Goal: Task Accomplishment & Management: Manage account settings

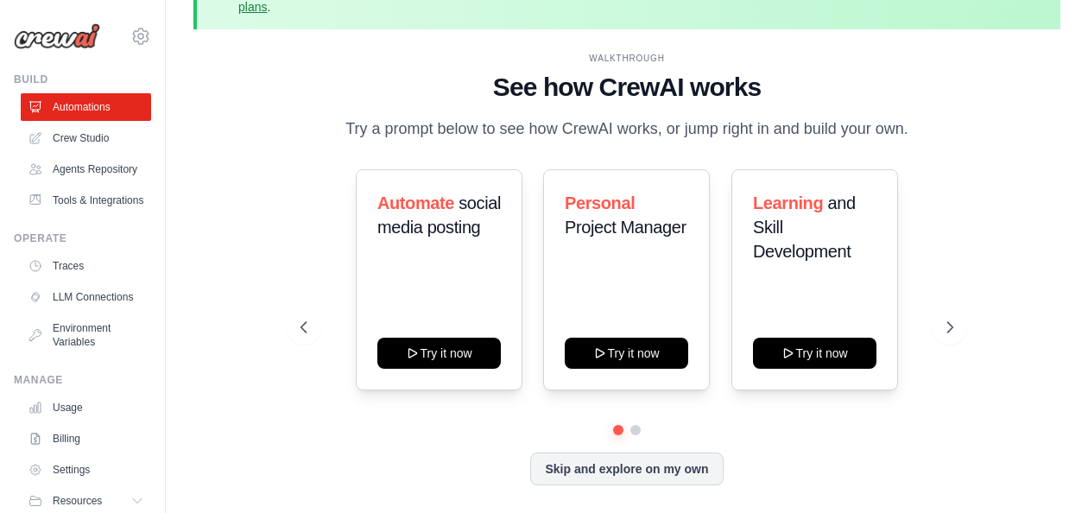
scroll to position [76, 0]
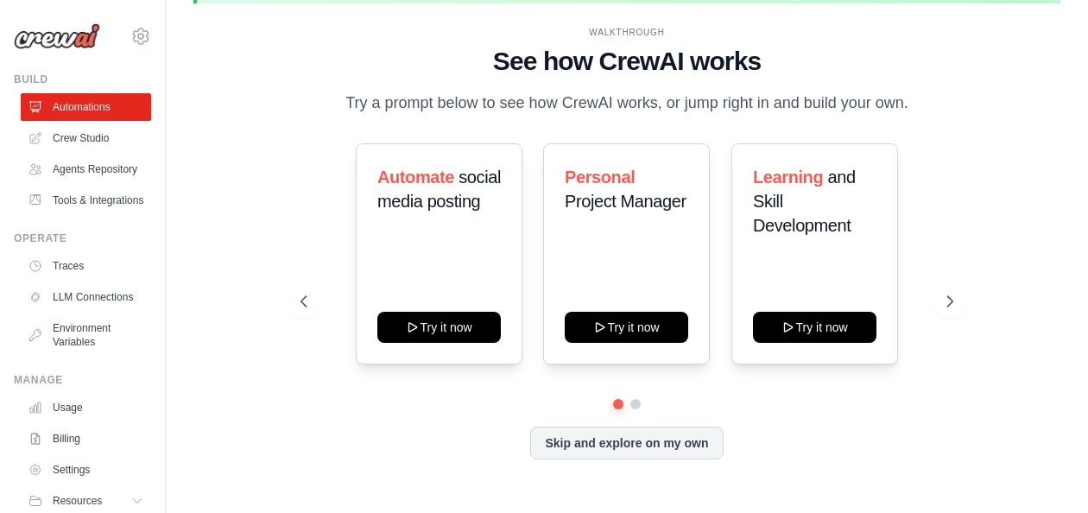
click at [302, 301] on icon at bounding box center [303, 301] width 17 height 17
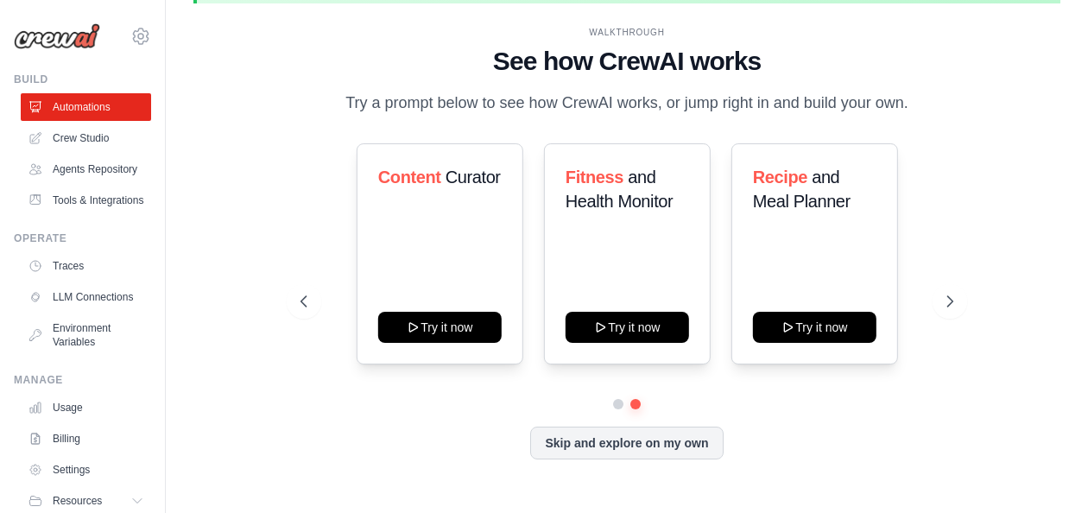
click at [951, 300] on icon at bounding box center [949, 301] width 17 height 17
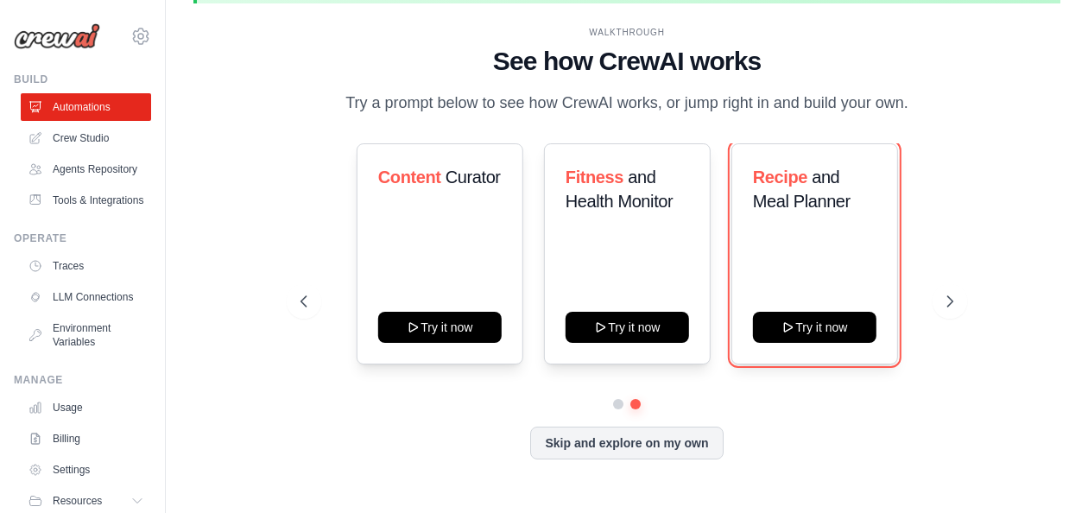
click at [824, 337] on button "Try it now" at bounding box center [814, 327] width 123 height 31
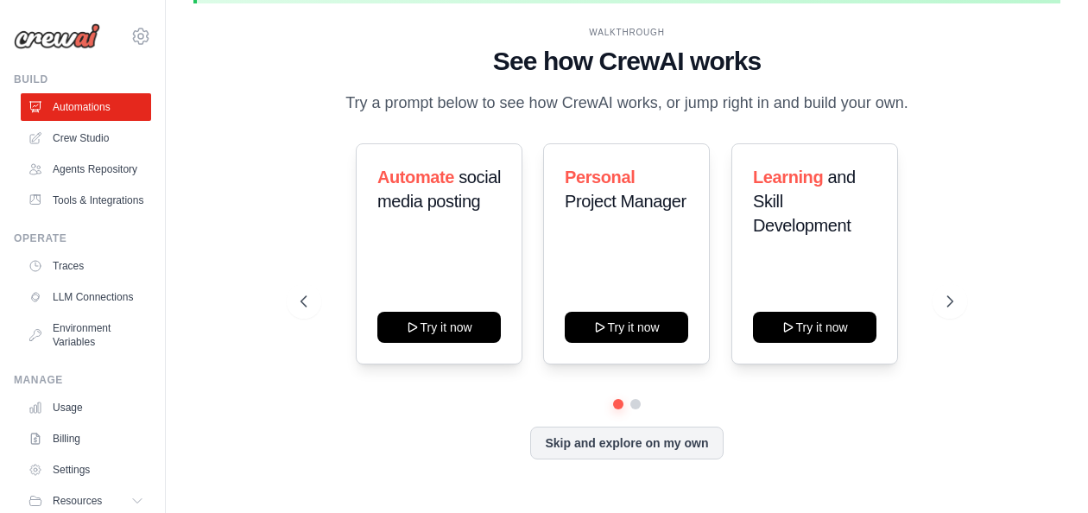
click at [83, 137] on link "Crew Studio" at bounding box center [86, 138] width 130 height 28
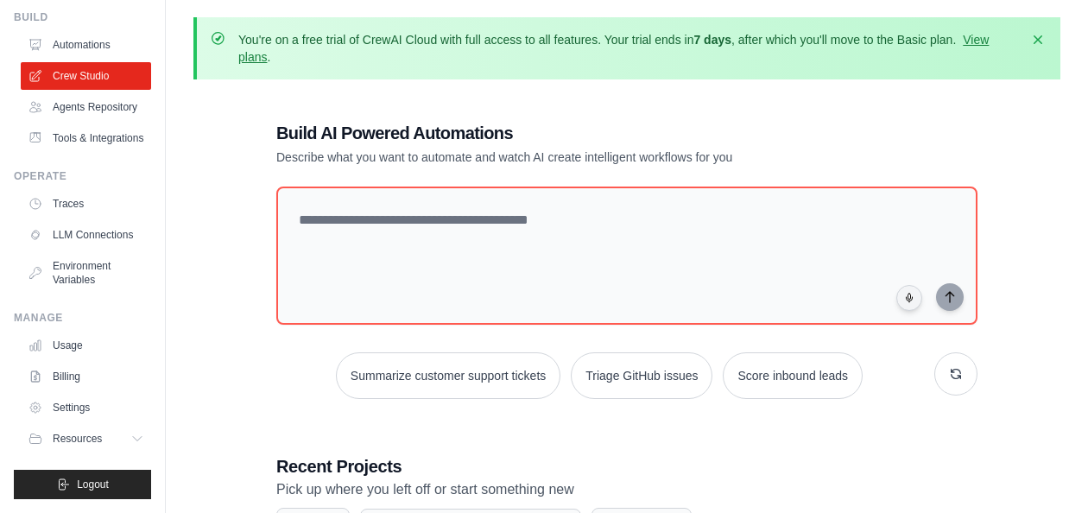
scroll to position [89, 0]
click at [73, 342] on link "Usage" at bounding box center [86, 345] width 130 height 28
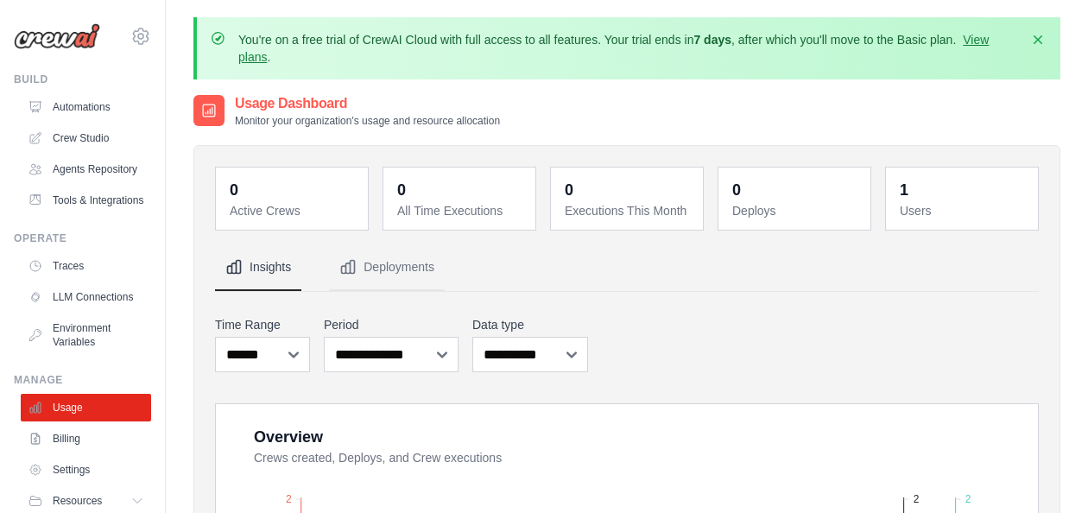
click at [79, 280] on link "Traces" at bounding box center [86, 266] width 130 height 28
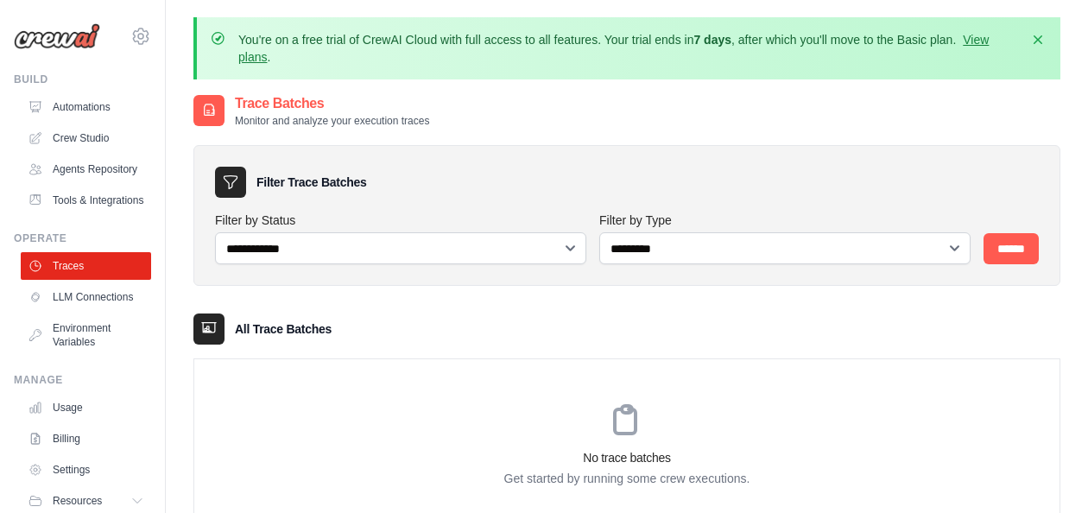
click at [93, 214] on link "Tools & Integrations" at bounding box center [86, 200] width 130 height 28
click at [79, 178] on link "Agents Repository" at bounding box center [86, 169] width 130 height 28
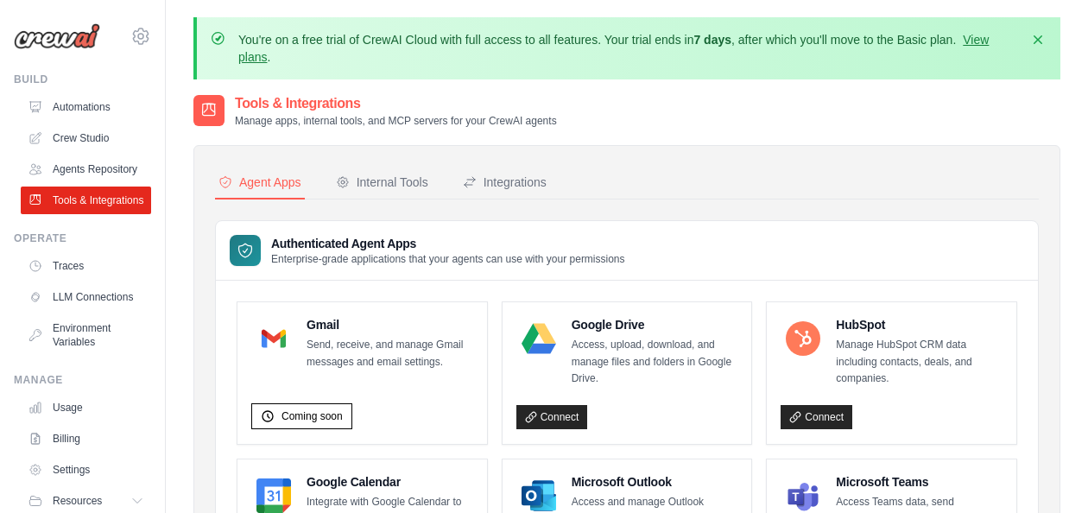
click at [509, 185] on div "Integrations" at bounding box center [505, 182] width 84 height 17
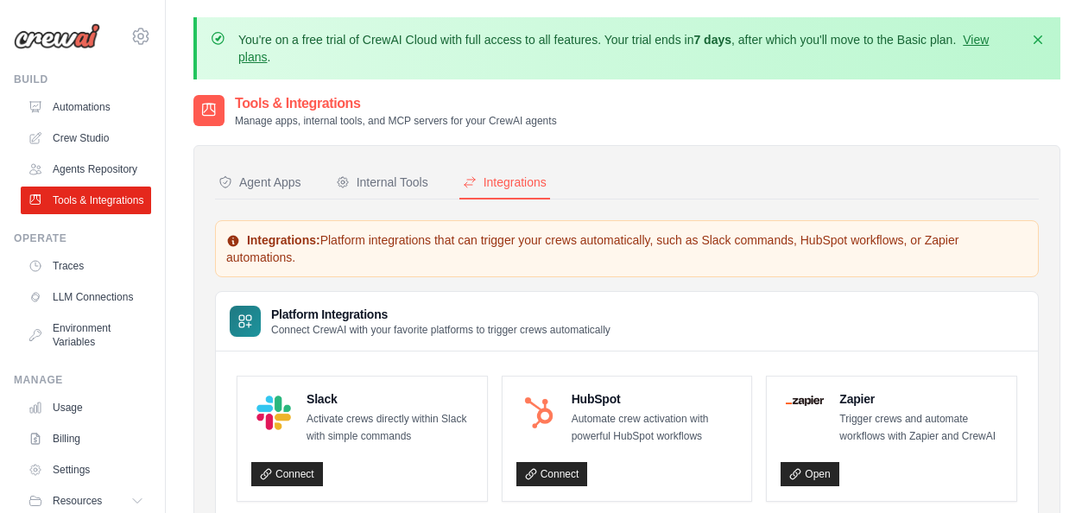
click at [376, 173] on button "Internal Tools" at bounding box center [381, 183] width 99 height 33
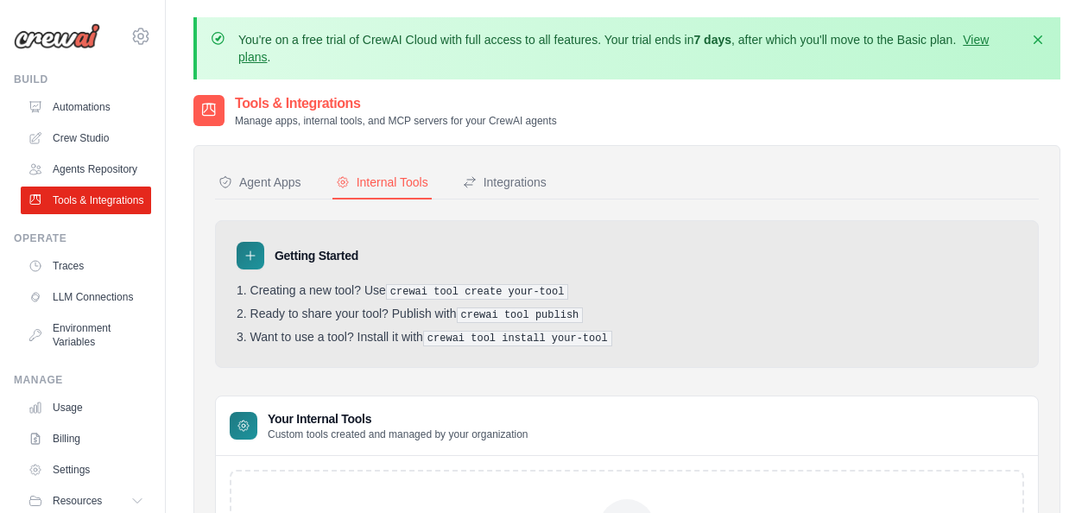
click at [245, 183] on div "Agent Apps" at bounding box center [259, 182] width 83 height 17
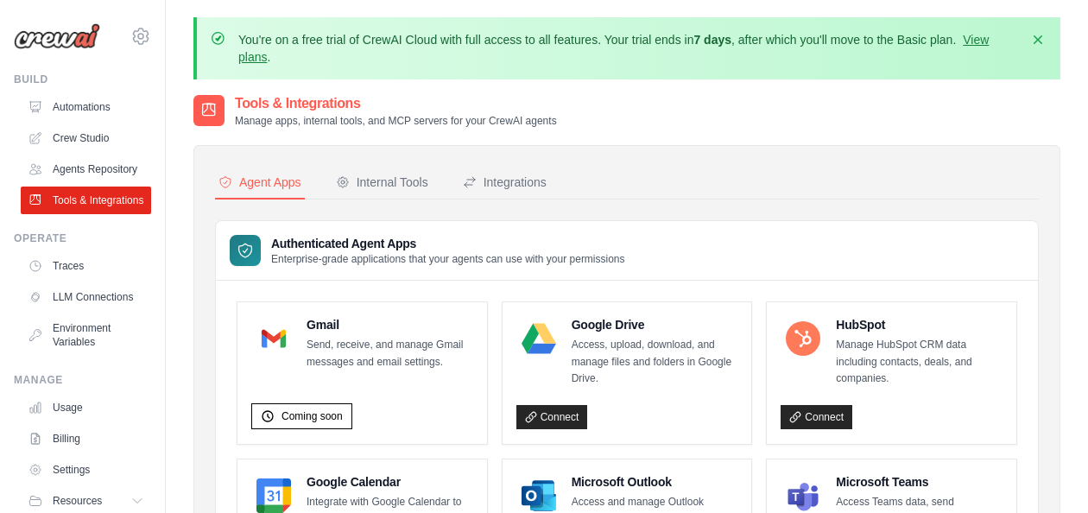
click at [82, 170] on link "Agents Repository" at bounding box center [86, 169] width 130 height 28
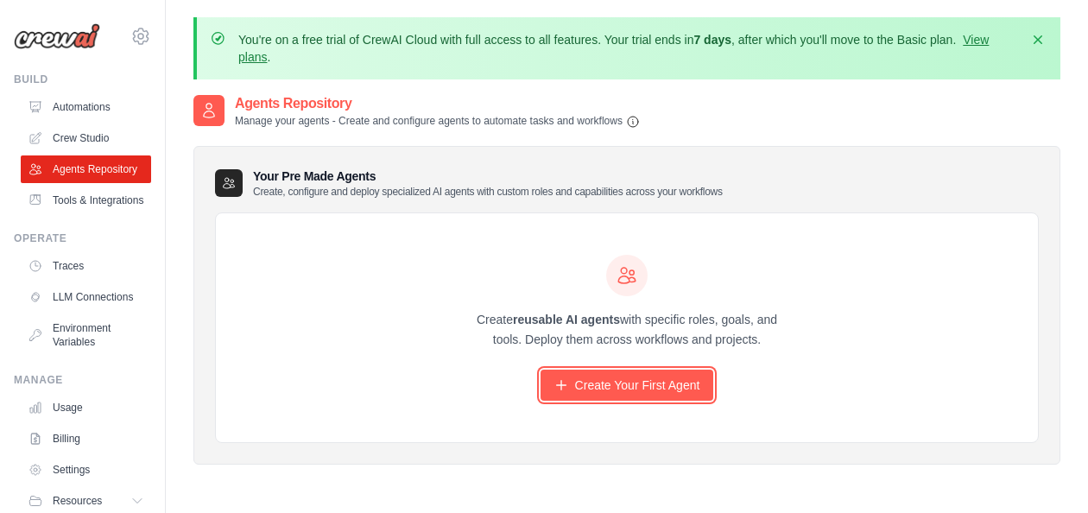
click at [641, 389] on link "Create Your First Agent" at bounding box center [627, 384] width 174 height 31
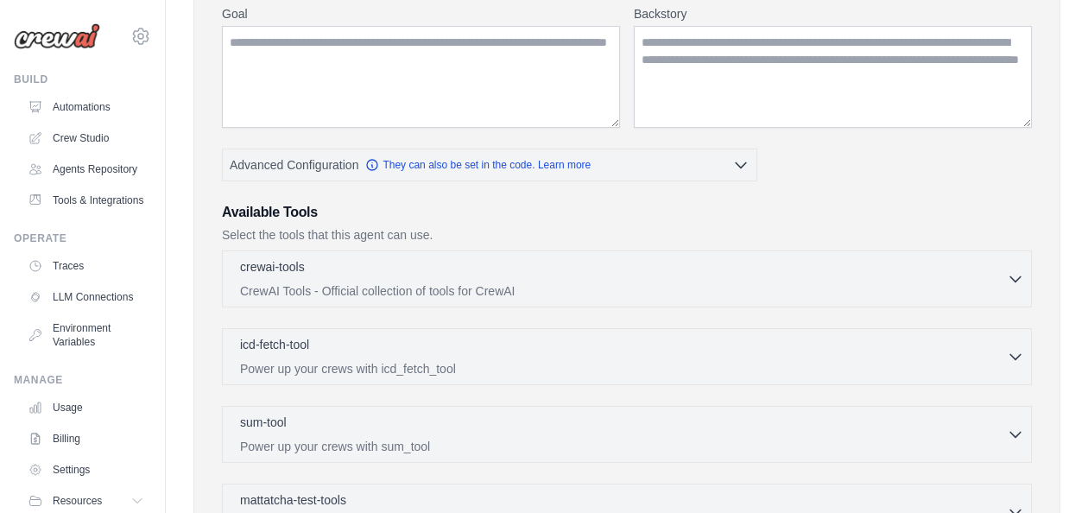
scroll to position [345, 0]
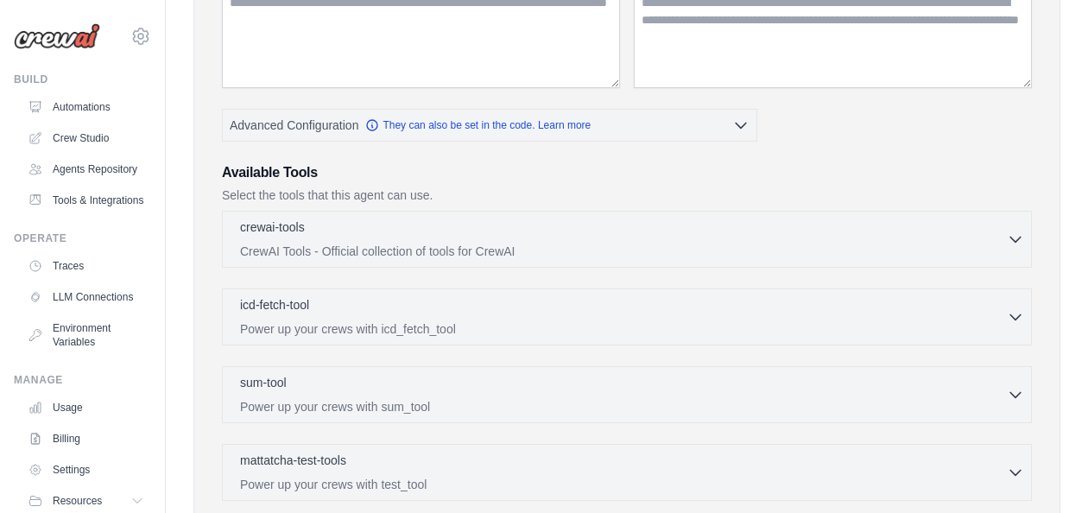
click at [988, 243] on p "CrewAI Tools - Official collection of tools for CrewAI" at bounding box center [623, 251] width 767 height 17
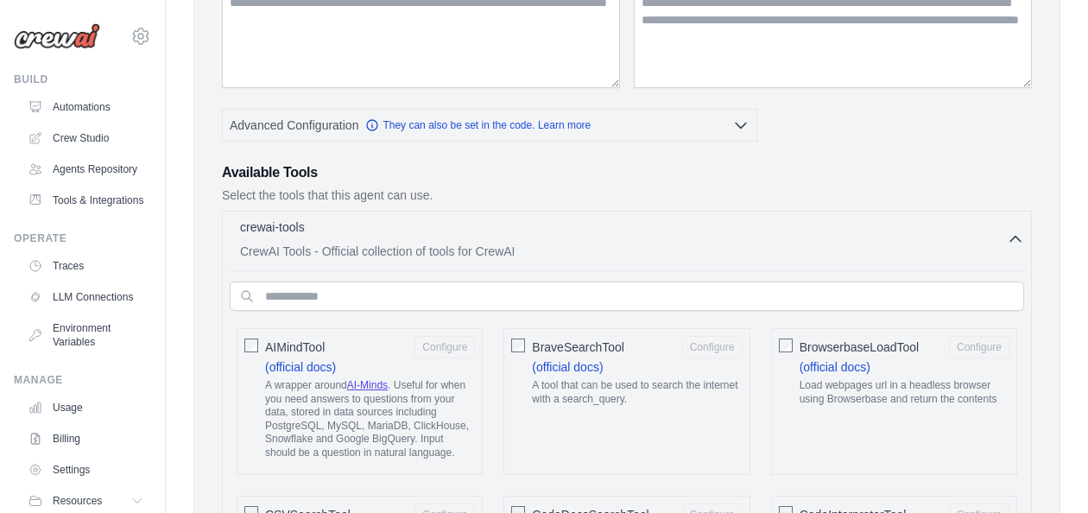
click at [988, 243] on p "CrewAI Tools - Official collection of tools for CrewAI" at bounding box center [623, 251] width 767 height 17
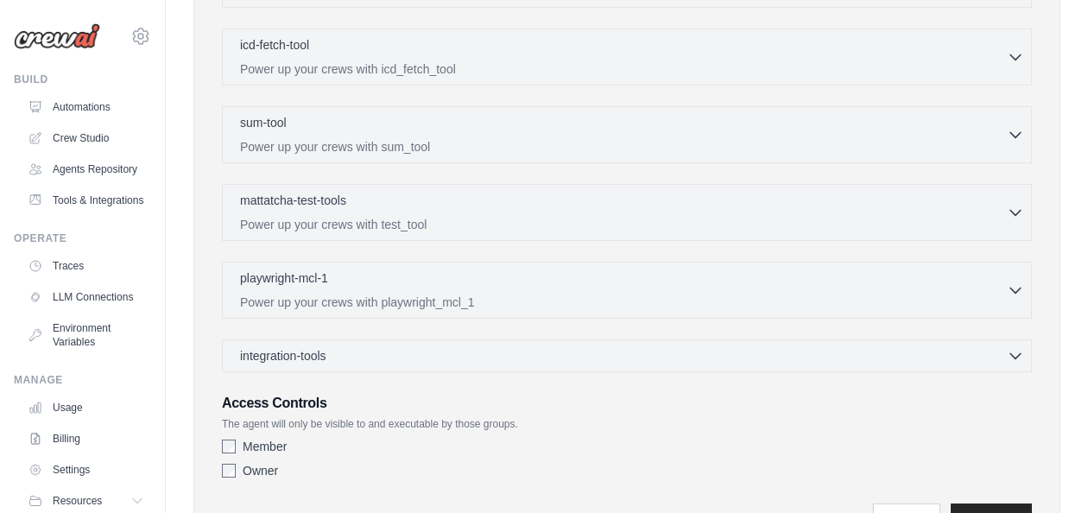
scroll to position [519, 0]
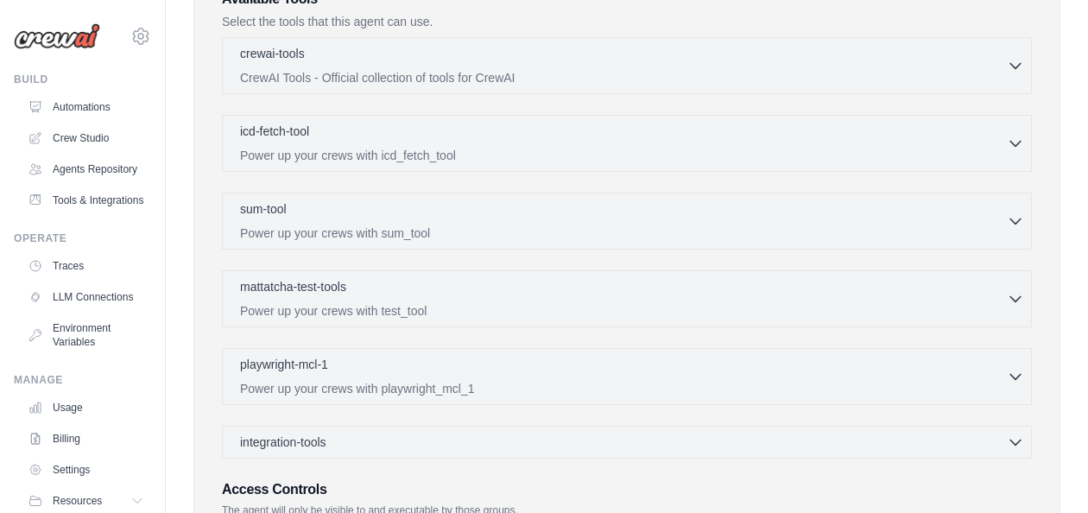
click at [96, 311] on link "LLM Connections" at bounding box center [86, 297] width 130 height 28
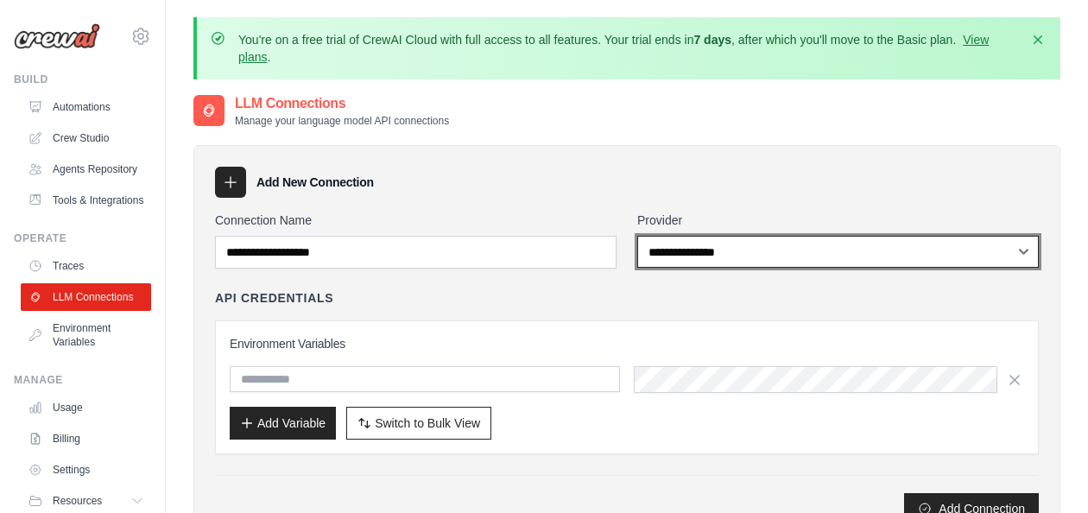
select select "******"
click at [637, 236] on select "**********" at bounding box center [837, 252] width 401 height 32
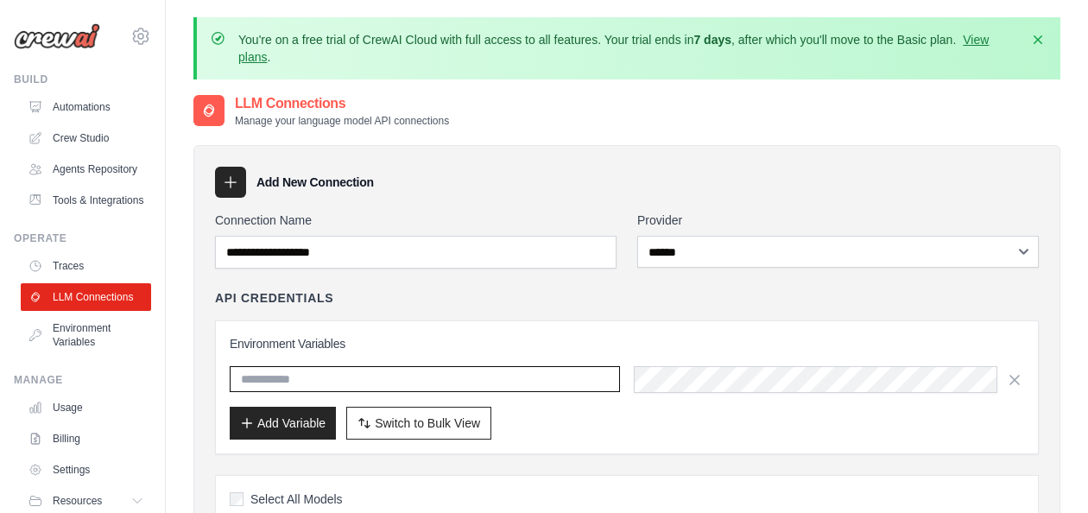
click at [501, 378] on input "text" at bounding box center [425, 379] width 390 height 26
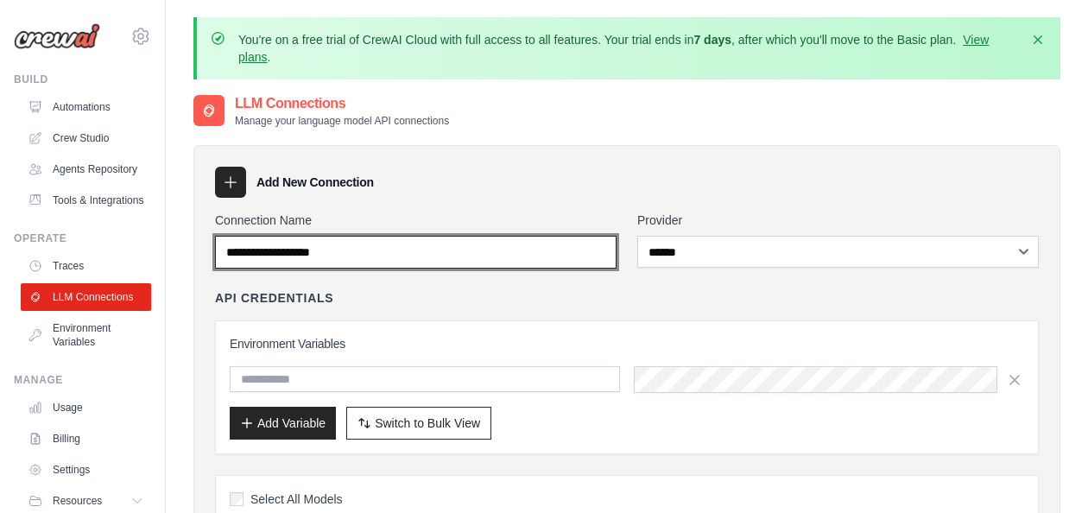
click at [423, 256] on input "Connection Name" at bounding box center [415, 252] width 401 height 33
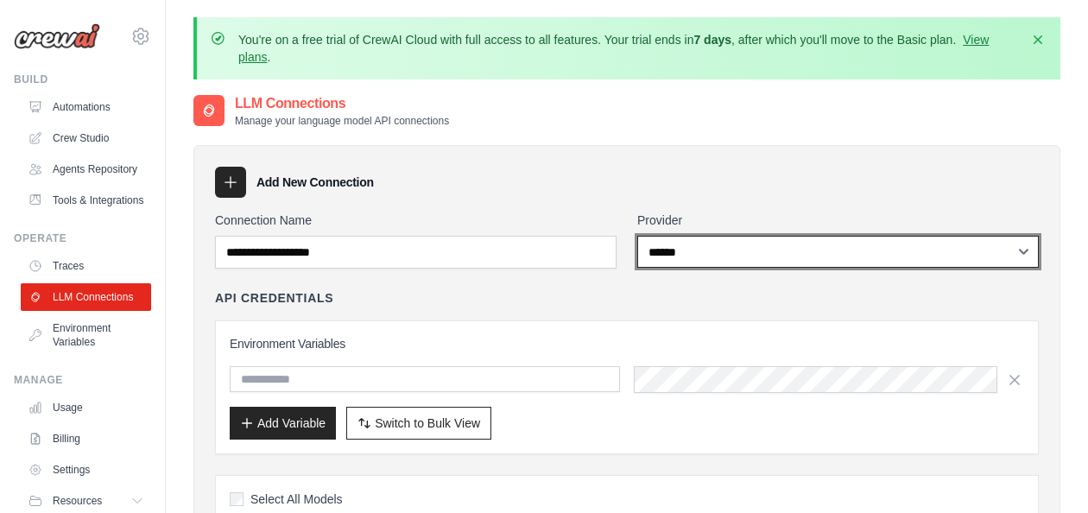
click at [767, 258] on select "**********" at bounding box center [837, 252] width 401 height 32
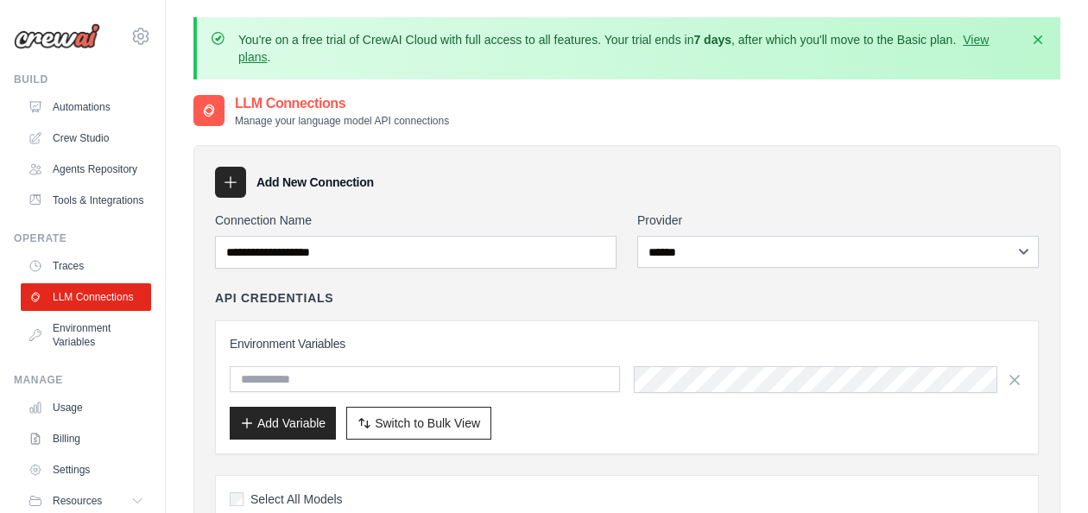
click at [986, 35] on link "View plans" at bounding box center [613, 48] width 750 height 31
